Goal: Information Seeking & Learning: Check status

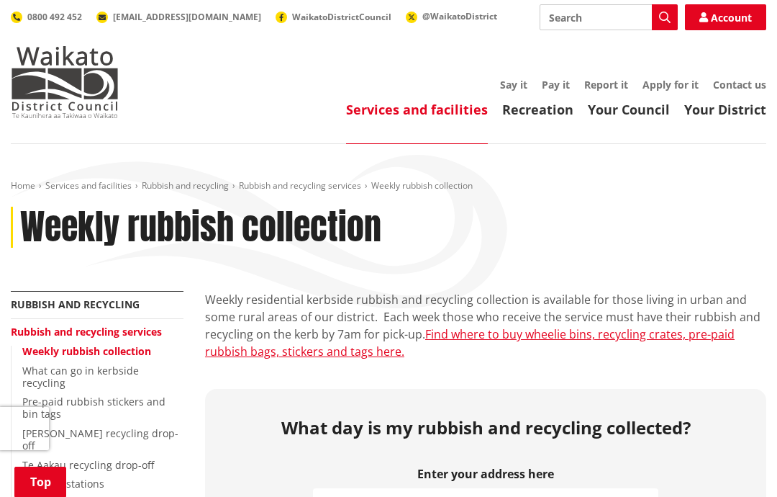
click at [335, 488] on input "search" at bounding box center [485, 504] width 345 height 32
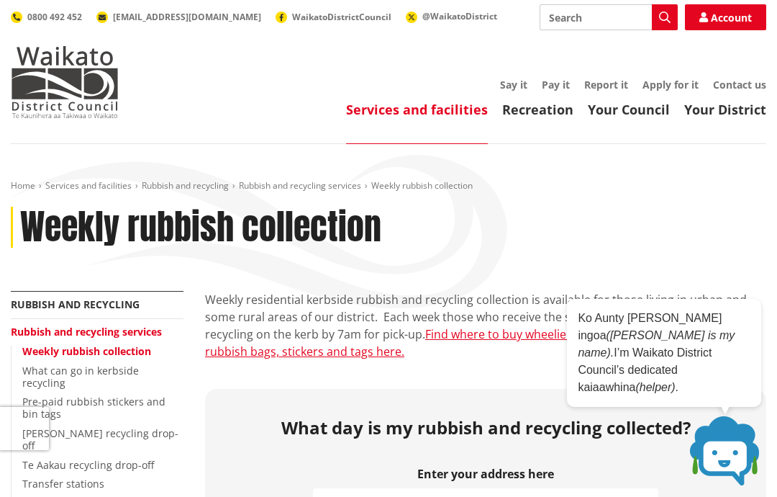
type input "[STREET_ADDRESS]"
click at [727, 110] on link "Your District" at bounding box center [725, 109] width 82 height 17
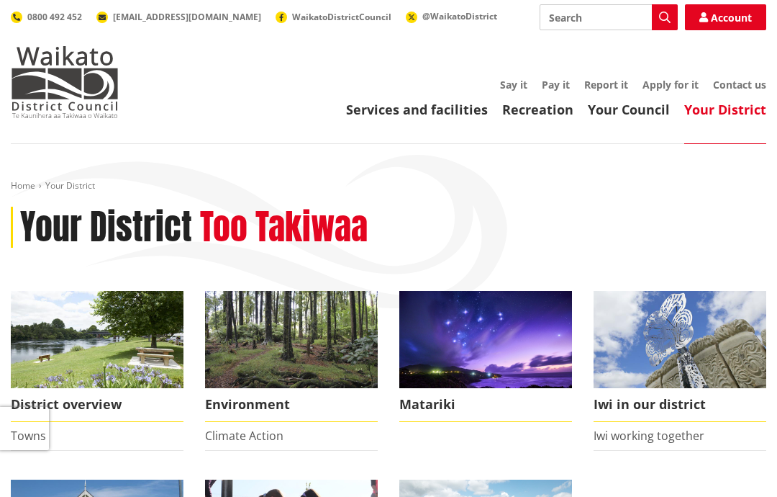
click at [72, 355] on img at bounding box center [97, 339] width 173 height 97
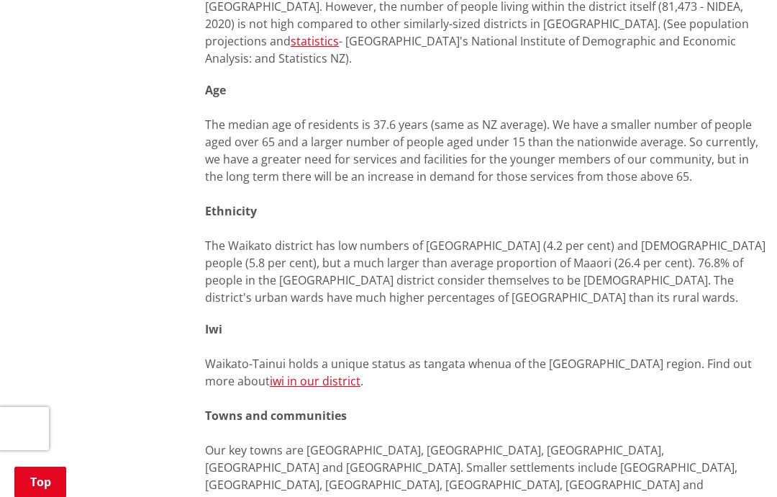
scroll to position [1024, 0]
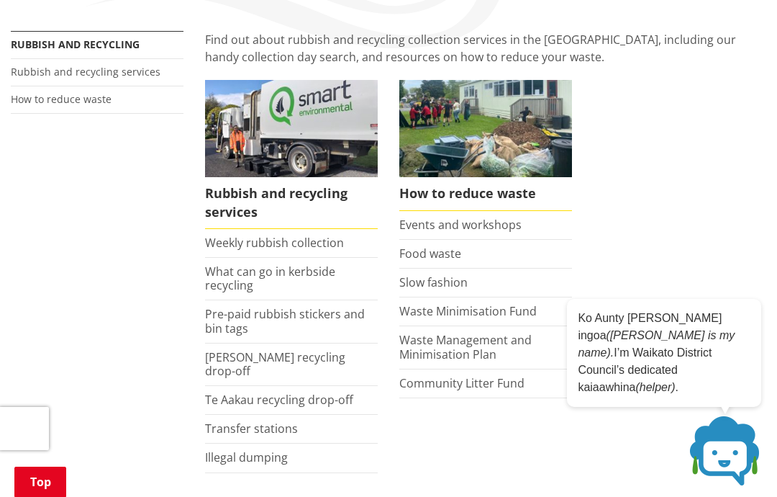
scroll to position [247, 0]
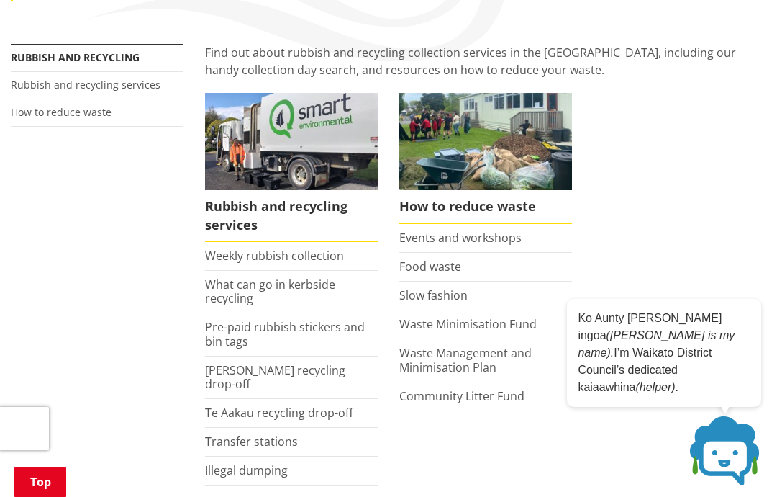
click at [277, 260] on link "Weekly rubbish collection" at bounding box center [274, 256] width 139 height 16
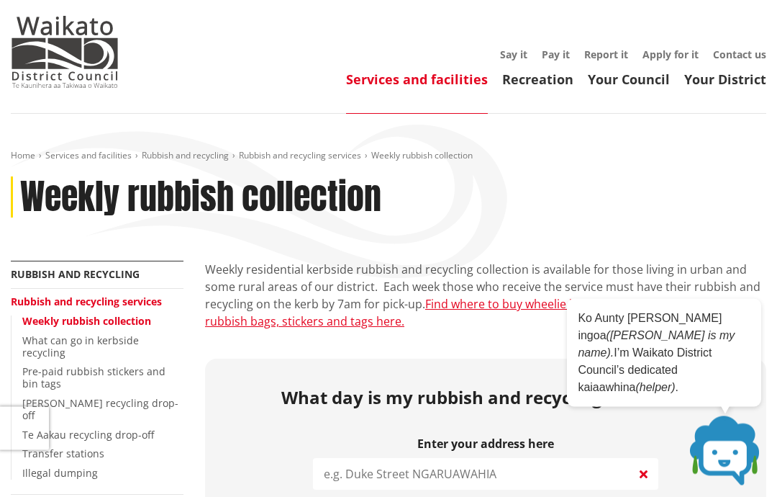
scroll to position [35, 0]
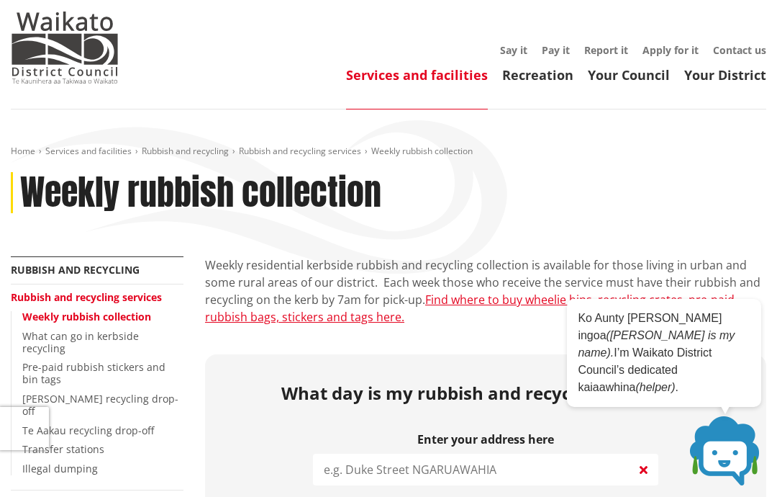
click at [482, 220] on div "Home Services and facilities Rubbish and recycling Rubbish and recycling servic…" at bounding box center [388, 200] width 777 height 111
